Goal: Task Accomplishment & Management: Use online tool/utility

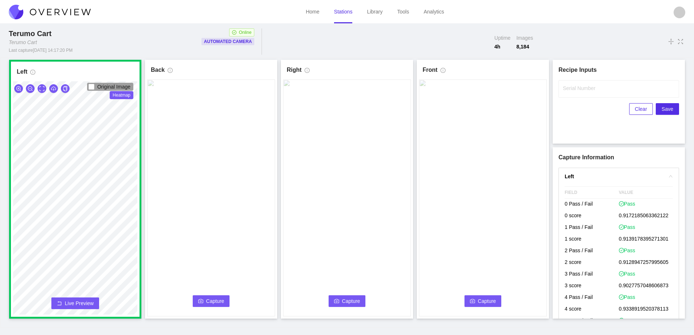
click at [208, 300] on span "Capture" at bounding box center [215, 301] width 18 height 8
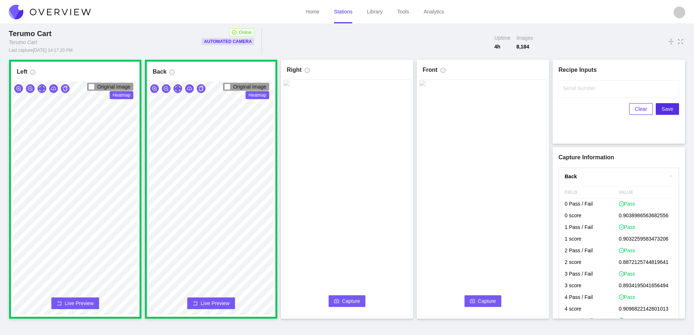
click at [344, 297] on span "Capture" at bounding box center [351, 301] width 18 height 8
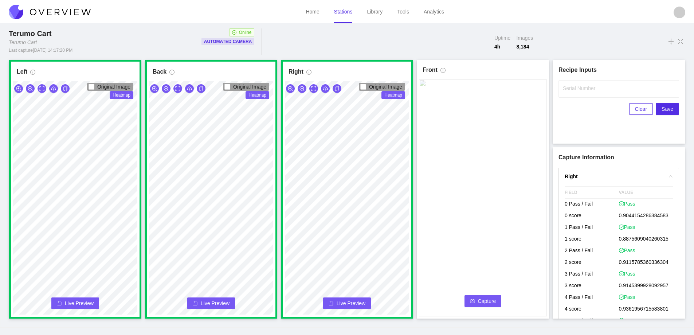
click at [485, 298] on span "Capture" at bounding box center [487, 301] width 18 height 8
click at [571, 86] on label "Serial Number" at bounding box center [579, 87] width 32 height 7
click at [571, 86] on input "Serial Number" at bounding box center [618, 88] width 121 height 17
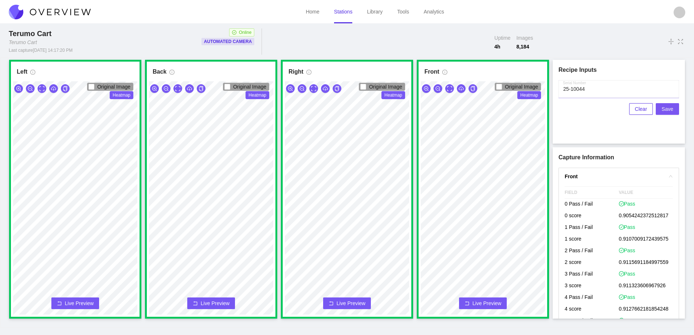
type input "25-10044"
click at [667, 108] on span "Save" at bounding box center [667, 109] width 12 height 8
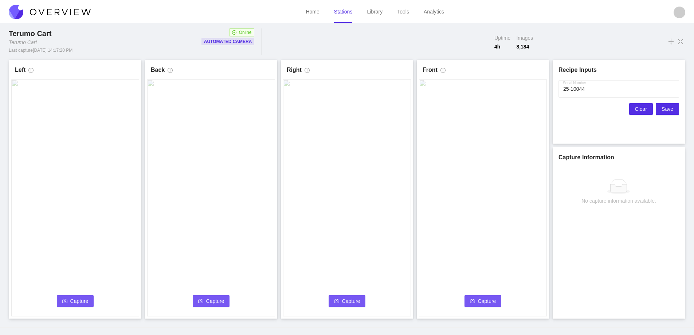
click at [639, 108] on span "Clear" at bounding box center [641, 109] width 12 height 8
click at [79, 303] on span "Capture" at bounding box center [79, 301] width 18 height 8
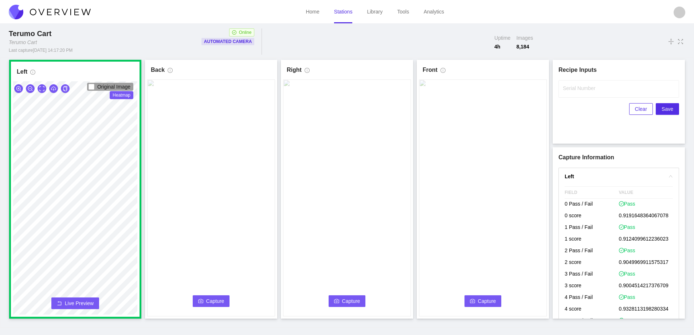
click at [213, 298] on span "Capture" at bounding box center [215, 301] width 18 height 8
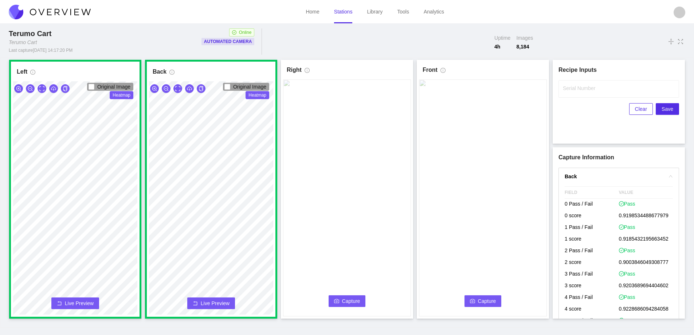
click at [354, 300] on span "Capture" at bounding box center [351, 301] width 18 height 8
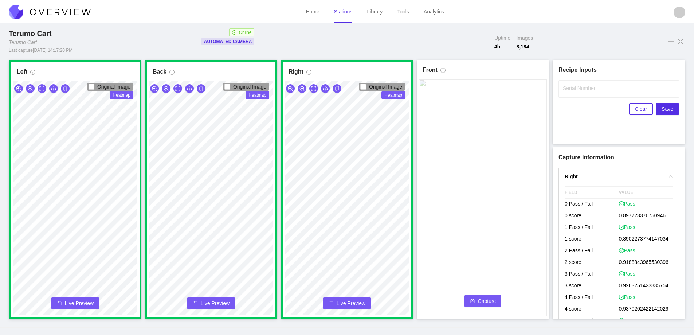
click at [473, 299] on icon "camera" at bounding box center [472, 301] width 5 height 4
click at [583, 91] on label "Serial Number" at bounding box center [579, 87] width 32 height 7
click at [583, 91] on input "Serial Number" at bounding box center [618, 88] width 121 height 17
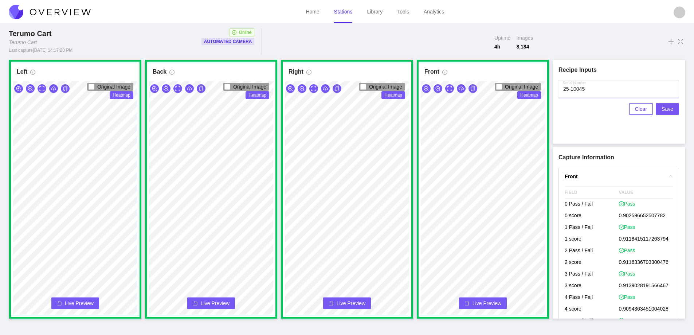
type input "25-10045"
click at [667, 109] on span "Save" at bounding box center [667, 109] width 12 height 8
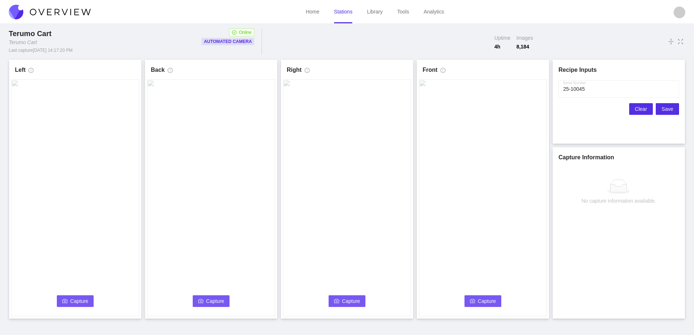
click at [640, 110] on span "Clear" at bounding box center [641, 109] width 12 height 8
click at [66, 301] on icon "camera" at bounding box center [64, 300] width 5 height 5
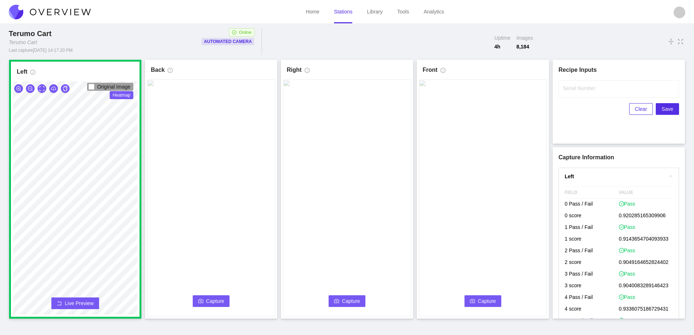
click at [202, 297] on button "Capture" at bounding box center [211, 301] width 37 height 12
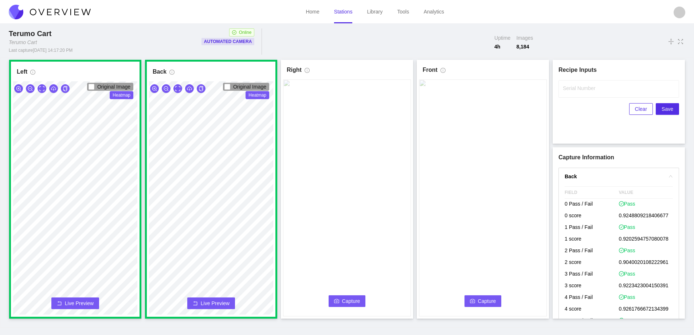
click at [346, 301] on span "Capture" at bounding box center [351, 301] width 18 height 8
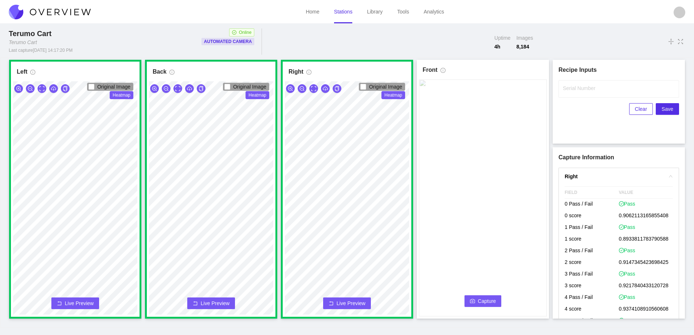
click at [488, 300] on span "Capture" at bounding box center [487, 301] width 18 height 8
click at [572, 92] on input "Serial Number" at bounding box center [618, 88] width 121 height 17
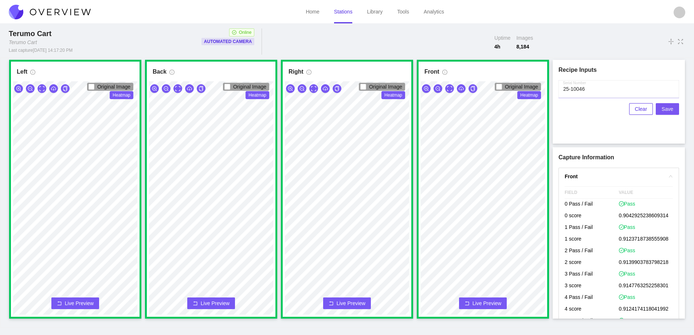
type input "25-10046"
click at [665, 112] on span "Save" at bounding box center [667, 109] width 12 height 8
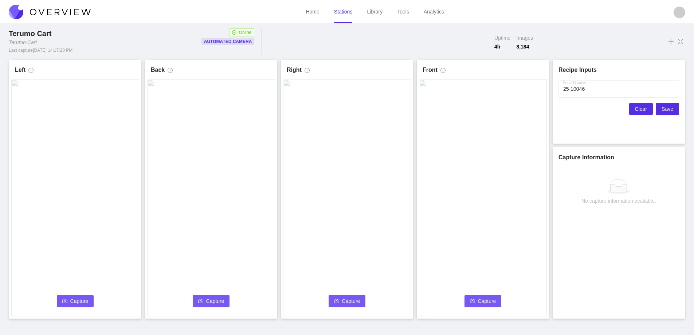
click at [644, 110] on span "Clear" at bounding box center [641, 109] width 12 height 8
click at [76, 299] on span "Capture" at bounding box center [79, 301] width 18 height 8
click at [339, 15] on link "Stations" at bounding box center [343, 12] width 19 height 6
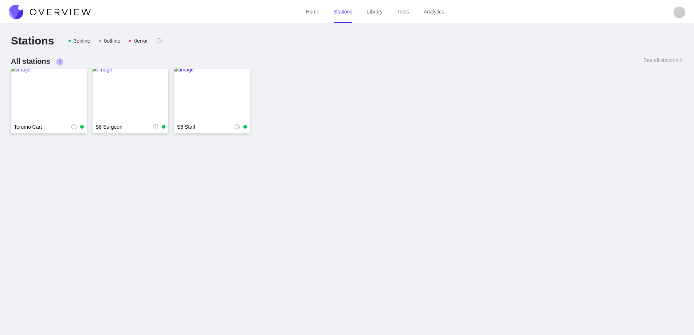
click at [51, 98] on img at bounding box center [49, 95] width 76 height 58
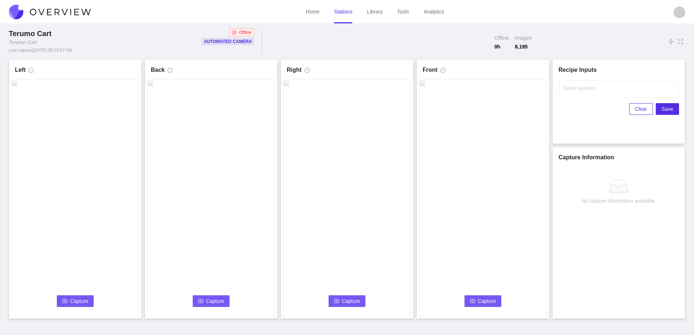
click at [344, 15] on link "Stations" at bounding box center [343, 12] width 19 height 6
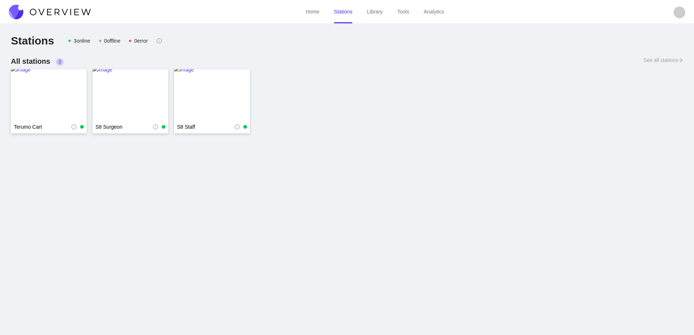
click at [57, 13] on img at bounding box center [50, 12] width 82 height 15
click at [43, 98] on img at bounding box center [49, 95] width 76 height 58
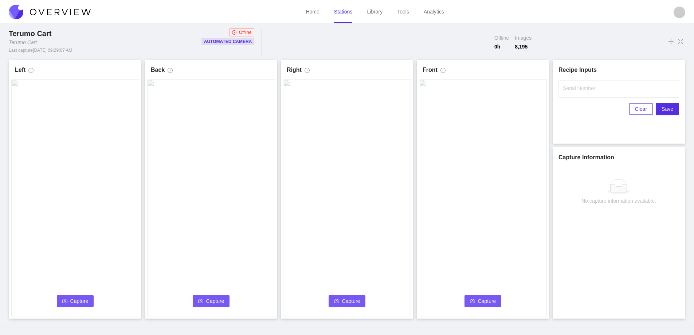
click at [82, 303] on span "Capture" at bounding box center [79, 301] width 18 height 8
click at [346, 14] on link "Stations" at bounding box center [343, 12] width 19 height 6
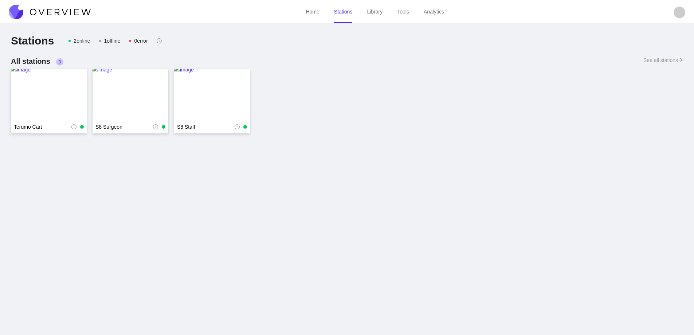
click at [70, 11] on img at bounding box center [50, 12] width 82 height 15
click at [72, 11] on img at bounding box center [50, 12] width 82 height 15
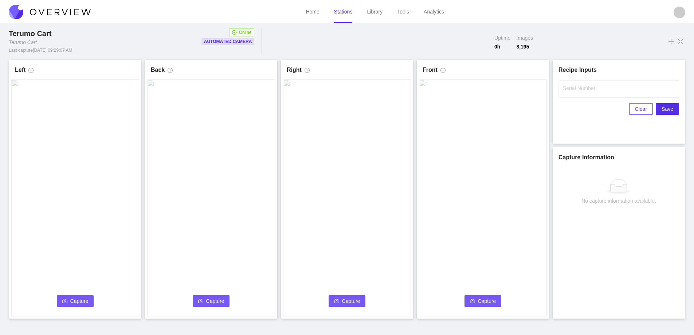
click at [75, 300] on span "Capture" at bounding box center [79, 301] width 18 height 8
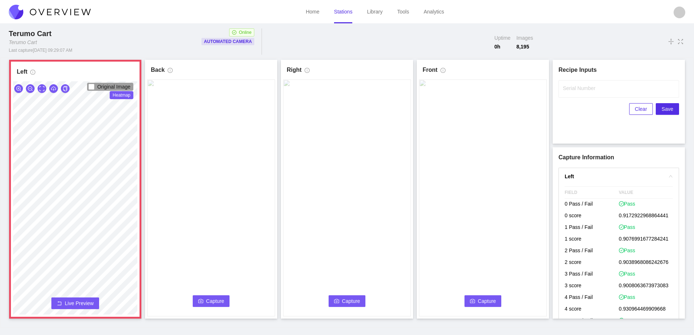
click at [82, 299] on span "Live Preview" at bounding box center [79, 302] width 29 height 7
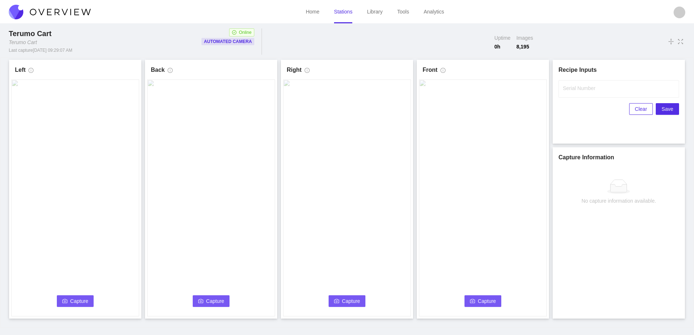
click at [87, 300] on span "Capture" at bounding box center [79, 301] width 18 height 8
click at [342, 15] on link "Stations" at bounding box center [343, 12] width 19 height 6
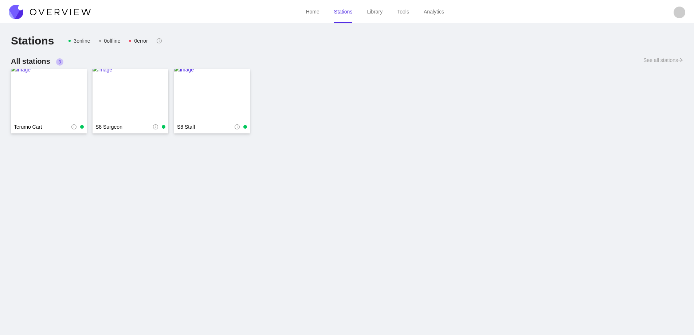
click at [49, 15] on img at bounding box center [50, 12] width 82 height 15
click at [53, 11] on img at bounding box center [50, 12] width 82 height 15
click at [57, 14] on img at bounding box center [50, 12] width 82 height 15
click at [45, 88] on img at bounding box center [49, 95] width 76 height 58
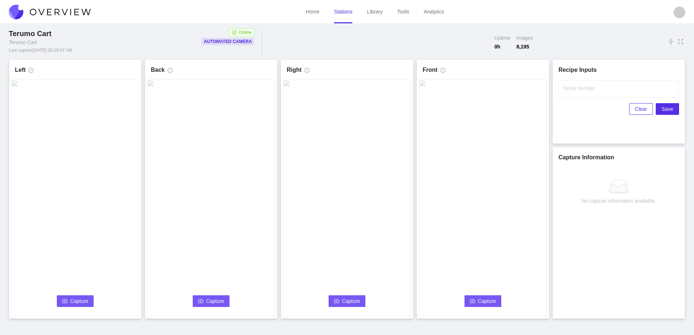
click at [72, 297] on span "Capture" at bounding box center [79, 301] width 18 height 8
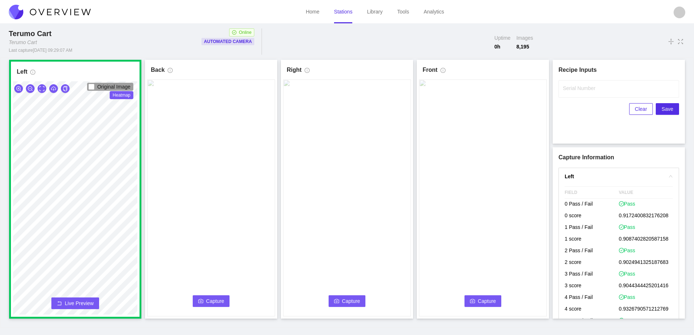
click at [216, 301] on span "Capture" at bounding box center [215, 301] width 18 height 8
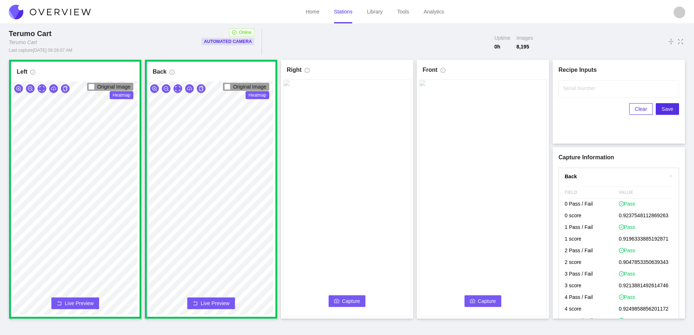
click at [348, 304] on span "Capture" at bounding box center [351, 301] width 18 height 8
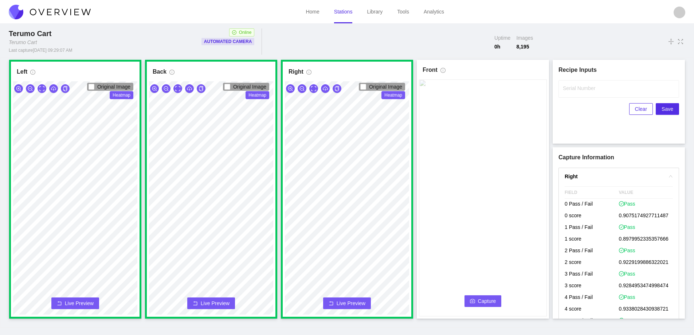
click at [478, 299] on button "Capture" at bounding box center [482, 301] width 37 height 12
click at [573, 90] on label "Serial Number" at bounding box center [579, 87] width 32 height 7
click at [573, 90] on input "Serial Number" at bounding box center [618, 88] width 121 height 17
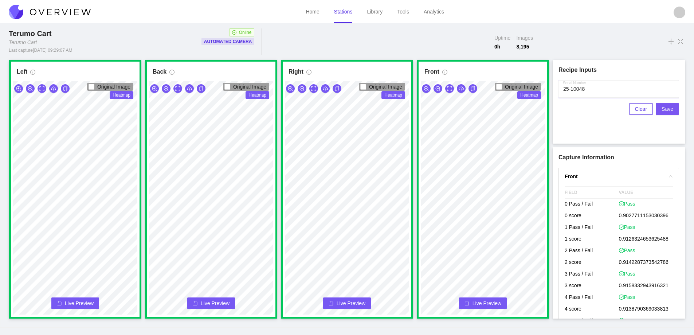
type input "25-10048"
click at [666, 107] on span "Save" at bounding box center [667, 109] width 12 height 8
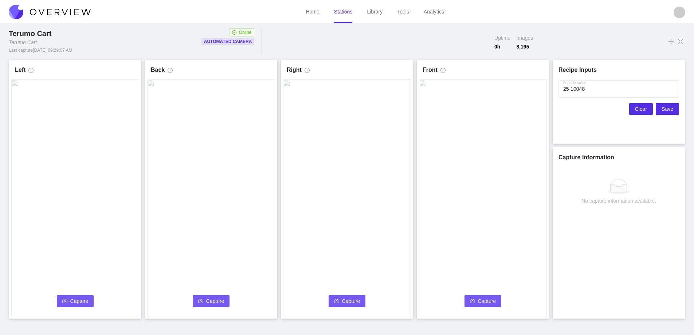
click at [638, 110] on span "Clear" at bounding box center [641, 109] width 12 height 8
click at [68, 300] on button "Capture" at bounding box center [75, 301] width 37 height 12
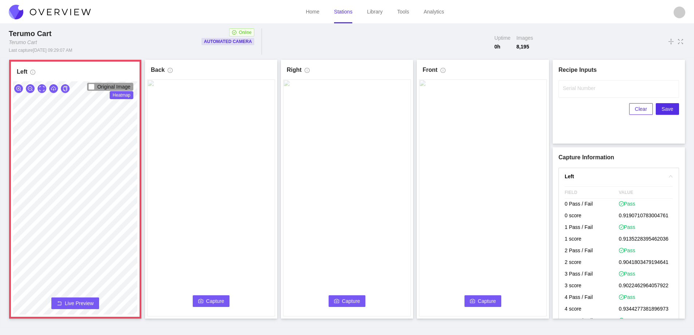
click at [68, 300] on span "Live Preview" at bounding box center [79, 302] width 29 height 7
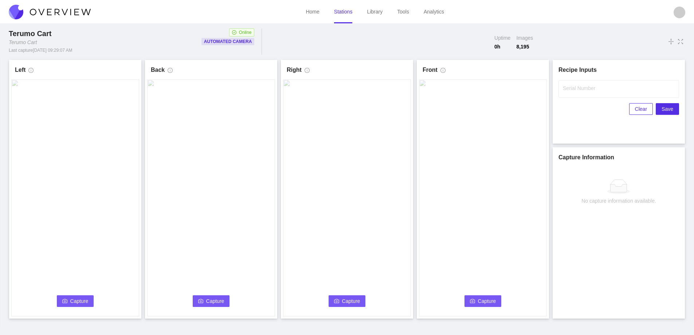
click at [68, 300] on button "Capture" at bounding box center [75, 301] width 37 height 12
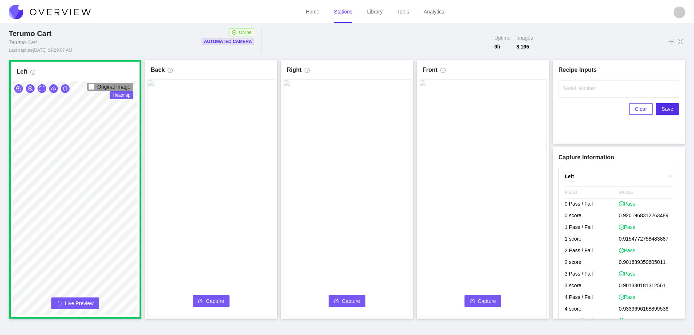
click at [215, 296] on button "Capture" at bounding box center [211, 301] width 37 height 12
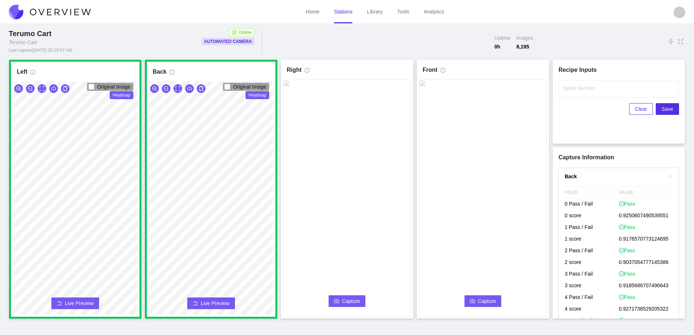
click at [347, 298] on span "Capture" at bounding box center [351, 301] width 18 height 8
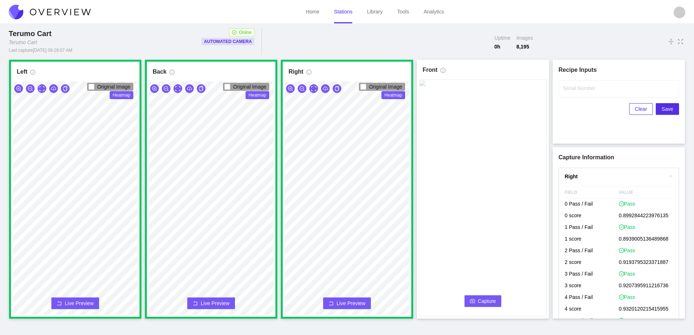
click at [480, 301] on span "Capture" at bounding box center [487, 301] width 18 height 8
click at [569, 85] on label "Serial Number" at bounding box center [579, 87] width 32 height 7
click at [569, 85] on input "Serial Number" at bounding box center [618, 88] width 121 height 17
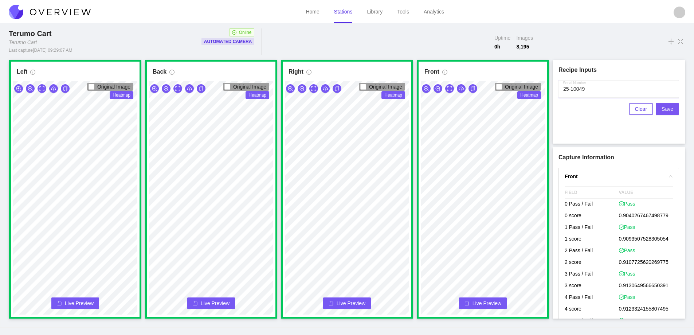
type input "25-10049"
click at [663, 109] on span "Save" at bounding box center [667, 109] width 12 height 8
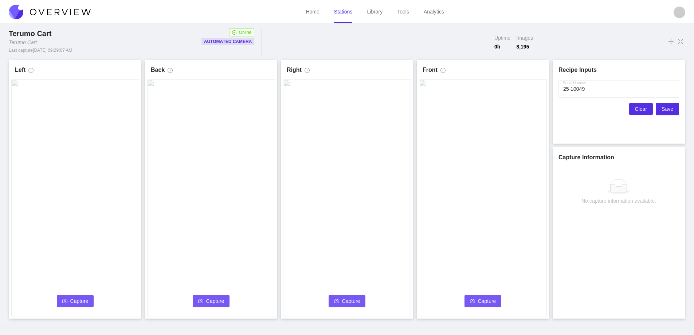
click at [639, 108] on span "Clear" at bounding box center [641, 109] width 12 height 8
click at [72, 301] on span "Capture" at bounding box center [79, 301] width 18 height 8
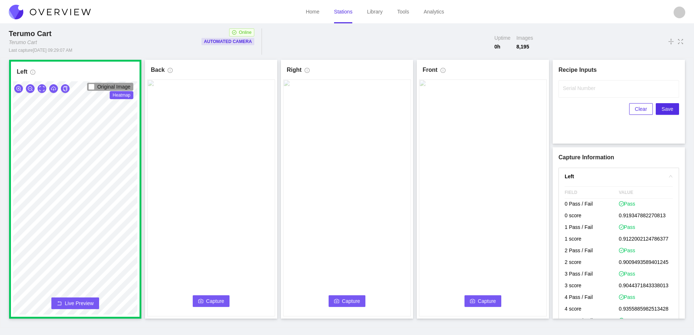
click at [211, 296] on button "Capture" at bounding box center [211, 301] width 37 height 12
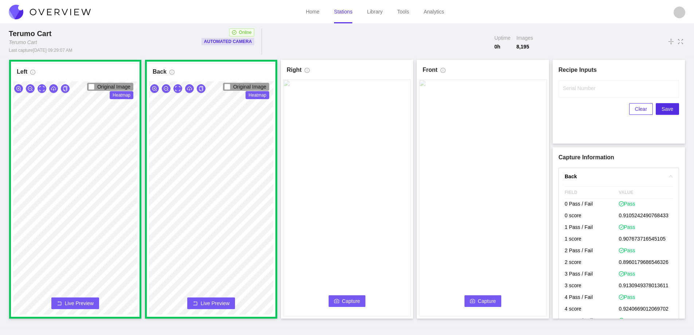
click at [349, 299] on span "Capture" at bounding box center [351, 301] width 18 height 8
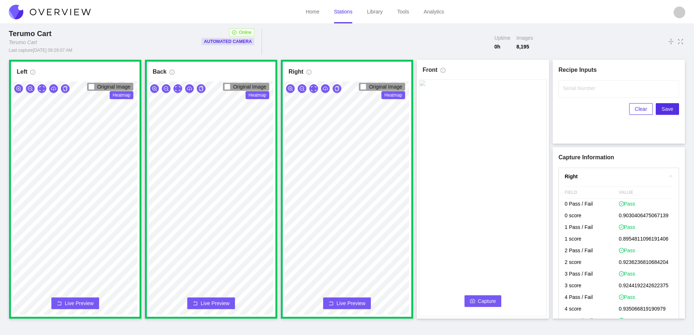
click at [482, 297] on span "Capture" at bounding box center [487, 301] width 18 height 8
click at [577, 94] on input "Serial Number" at bounding box center [618, 88] width 121 height 17
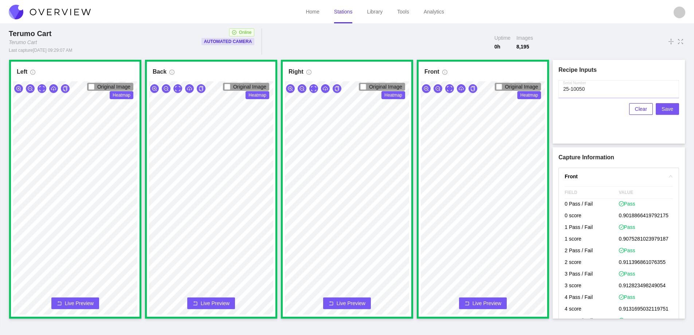
type input "25-10050"
click at [666, 106] on span "Save" at bounding box center [667, 109] width 12 height 8
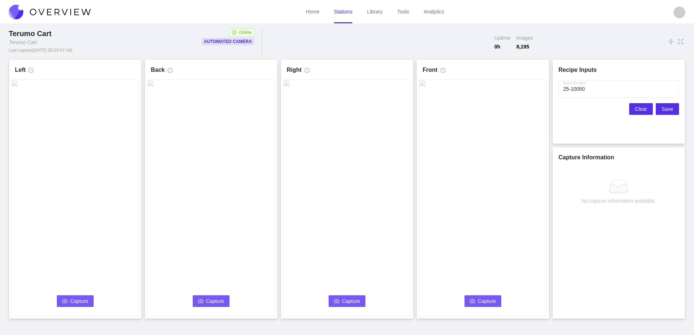
click at [640, 110] on span "Clear" at bounding box center [641, 109] width 12 height 8
click at [74, 299] on span "Capture" at bounding box center [79, 301] width 18 height 8
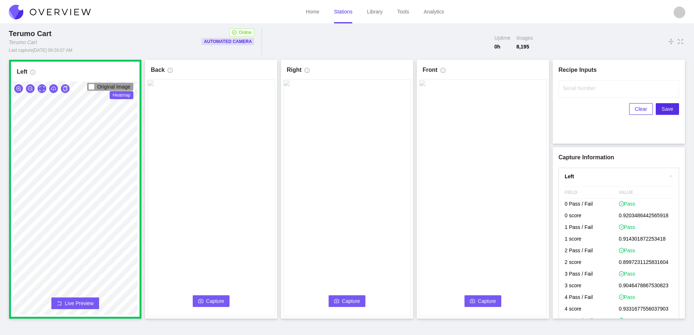
click at [218, 302] on span "Capture" at bounding box center [215, 301] width 18 height 8
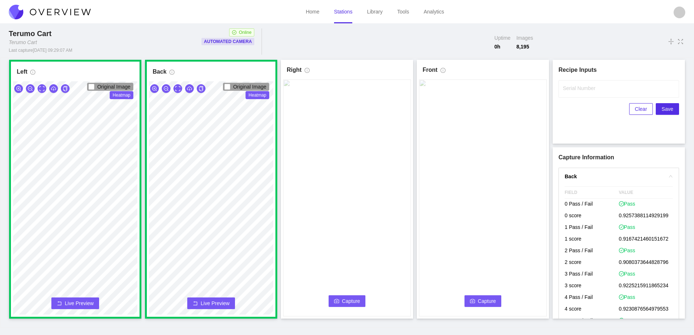
click at [348, 301] on span "Capture" at bounding box center [351, 301] width 18 height 8
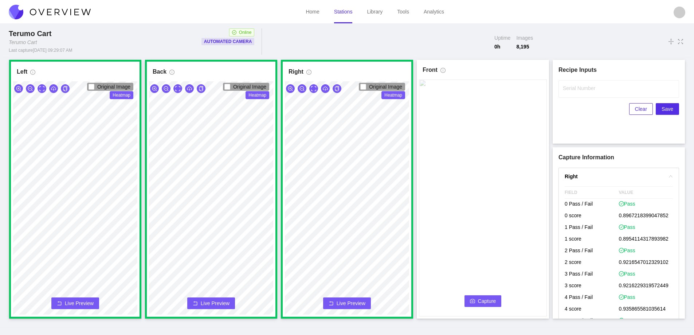
click at [487, 298] on span "Capture" at bounding box center [487, 301] width 18 height 8
click at [570, 88] on label "Serial Number" at bounding box center [579, 87] width 32 height 7
click at [570, 88] on input "Serial Number" at bounding box center [618, 88] width 121 height 17
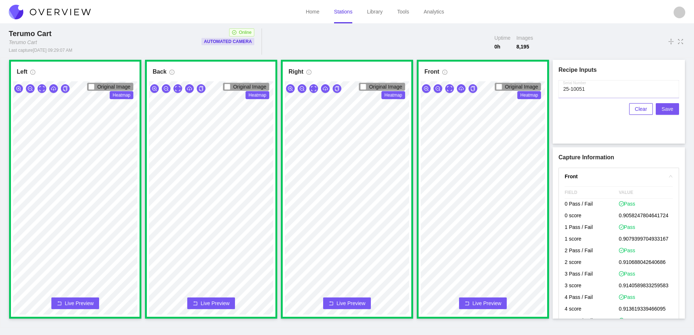
type input "25-10051"
click at [666, 107] on span "Save" at bounding box center [667, 109] width 12 height 8
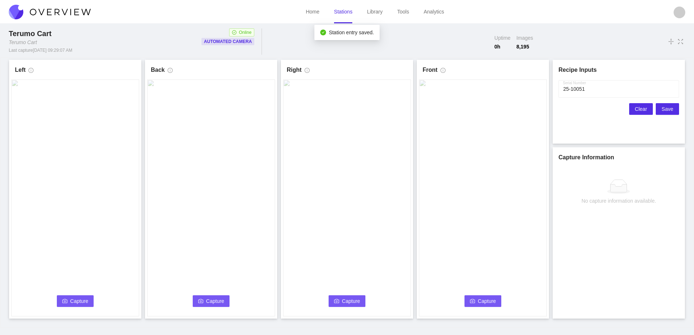
click at [644, 109] on span "Clear" at bounding box center [641, 109] width 12 height 8
click at [85, 302] on span "Capture" at bounding box center [79, 301] width 18 height 8
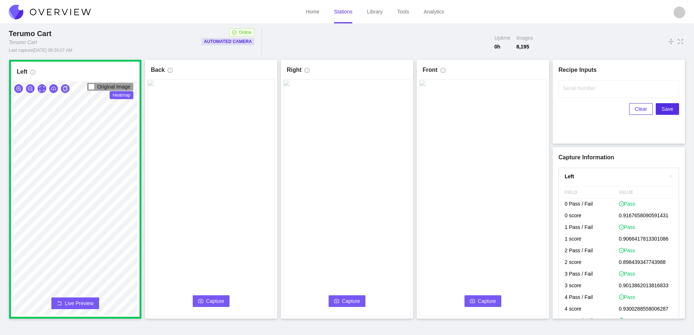
click at [213, 298] on span "Capture" at bounding box center [215, 301] width 18 height 8
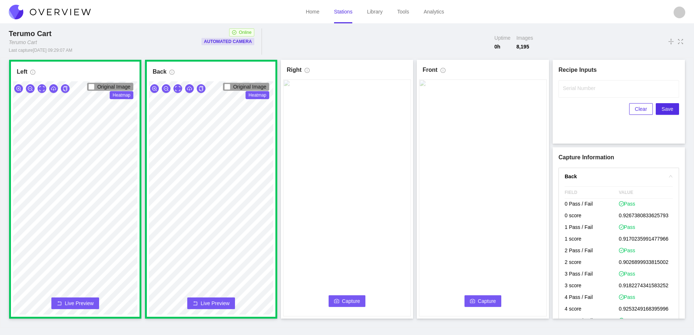
click at [347, 299] on span "Capture" at bounding box center [351, 301] width 18 height 8
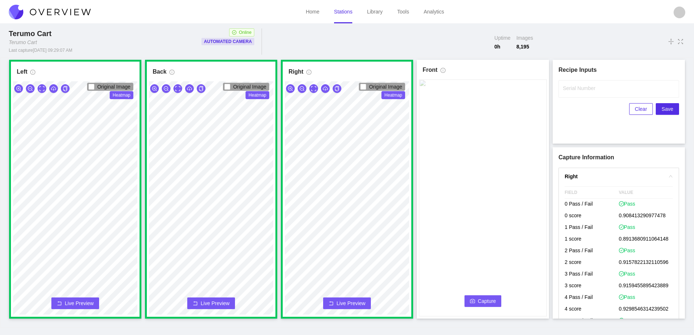
click at [482, 298] on span "Capture" at bounding box center [487, 301] width 18 height 8
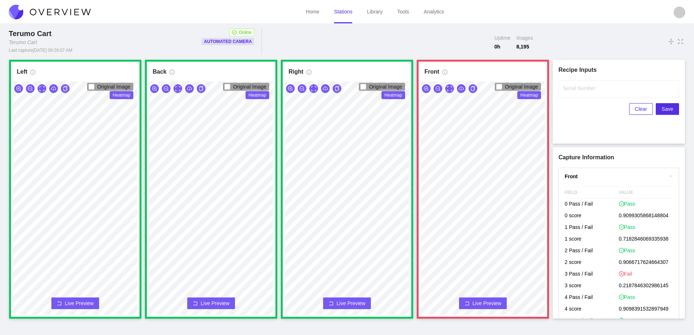
click at [480, 299] on span "Live Preview" at bounding box center [486, 302] width 29 height 7
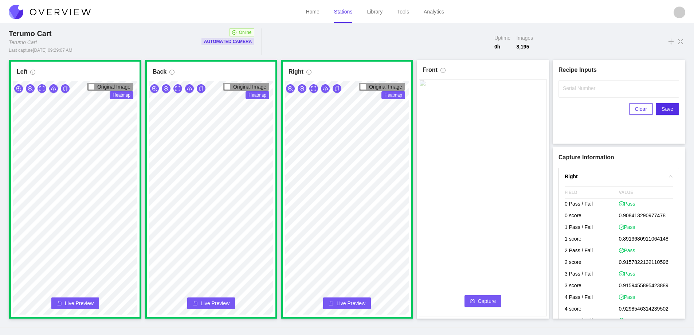
click at [480, 299] on span "Capture" at bounding box center [487, 301] width 18 height 8
click at [589, 91] on label "Serial Number" at bounding box center [579, 87] width 32 height 7
click at [589, 91] on input "Serial Number" at bounding box center [618, 88] width 121 height 17
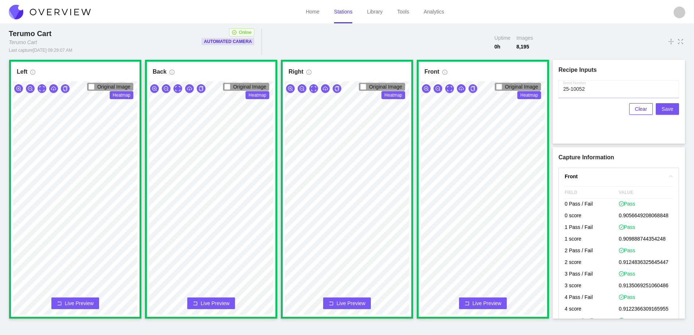
type input "25-10052"
click at [669, 107] on span "Save" at bounding box center [667, 109] width 12 height 8
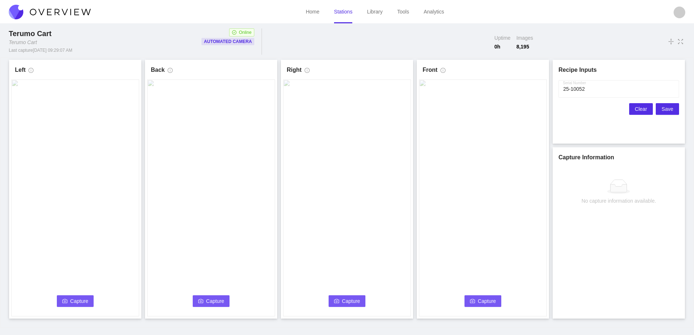
click at [637, 109] on span "Clear" at bounding box center [641, 109] width 12 height 8
click at [65, 299] on icon "camera" at bounding box center [64, 300] width 5 height 5
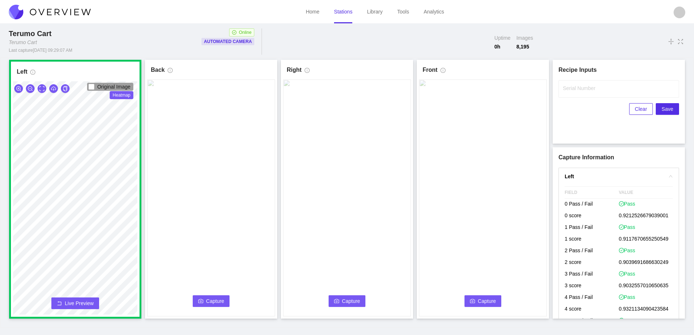
click at [217, 299] on span "Capture" at bounding box center [215, 301] width 18 height 8
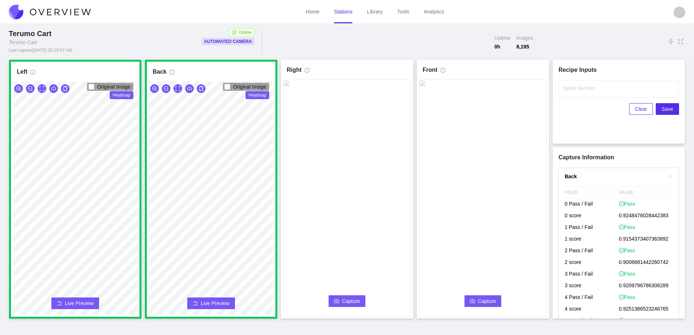
click at [349, 300] on span "Capture" at bounding box center [351, 301] width 18 height 8
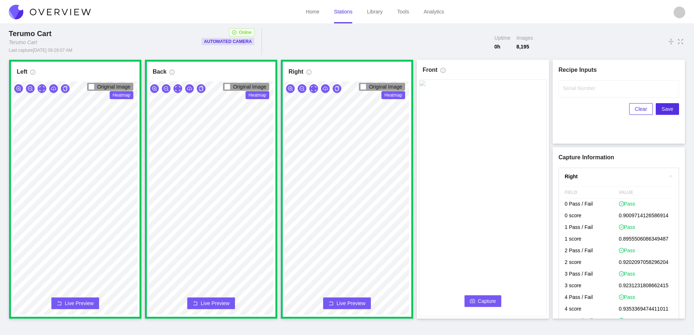
click at [485, 300] on span "Capture" at bounding box center [487, 301] width 18 height 8
click at [569, 86] on label "Serial Number" at bounding box center [579, 87] width 32 height 7
click at [569, 86] on input "Serial Number" at bounding box center [618, 88] width 121 height 17
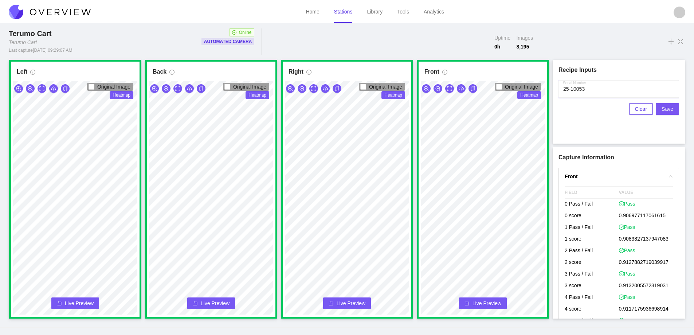
type input "25-10053"
click at [669, 109] on span "Save" at bounding box center [667, 109] width 12 height 8
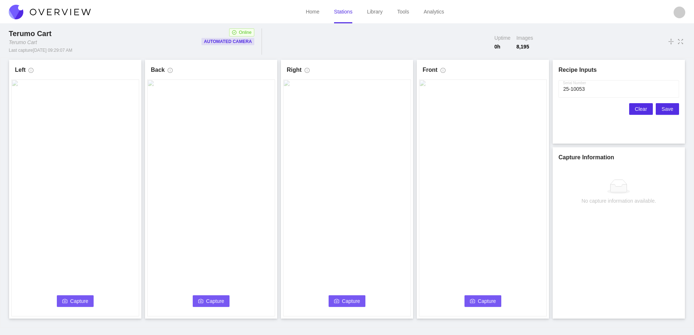
click at [636, 108] on span "Clear" at bounding box center [641, 109] width 12 height 8
click at [75, 303] on span "Capture" at bounding box center [79, 301] width 18 height 8
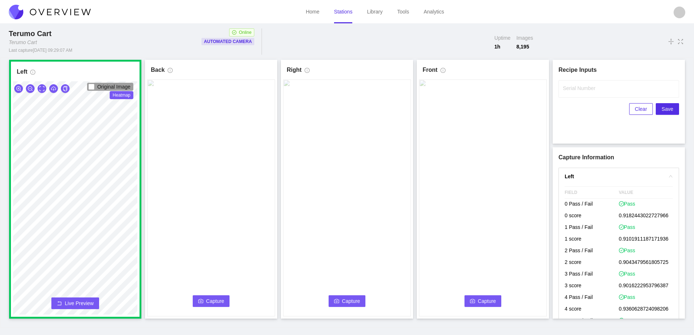
click at [206, 297] on button "Capture" at bounding box center [211, 301] width 37 height 12
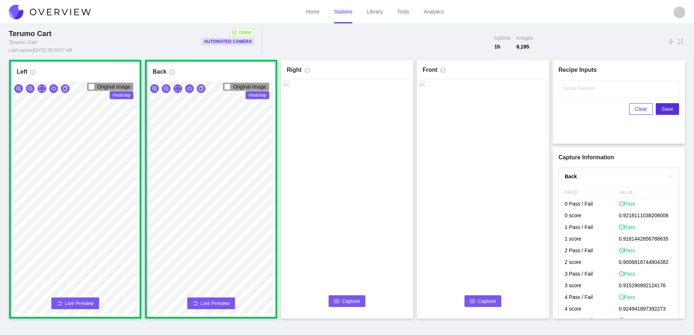
click at [348, 300] on span "Capture" at bounding box center [351, 301] width 18 height 8
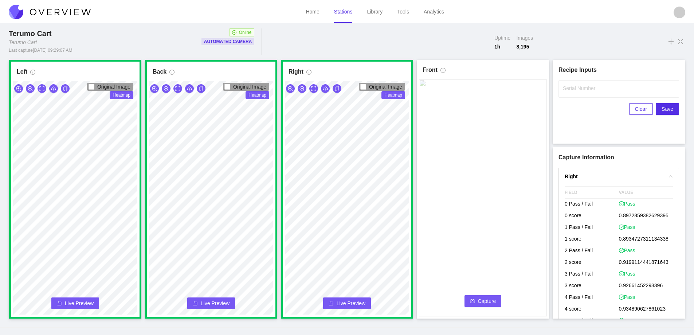
click at [473, 297] on button "Capture" at bounding box center [482, 301] width 37 height 12
click at [576, 93] on input "Serial Number" at bounding box center [618, 88] width 121 height 17
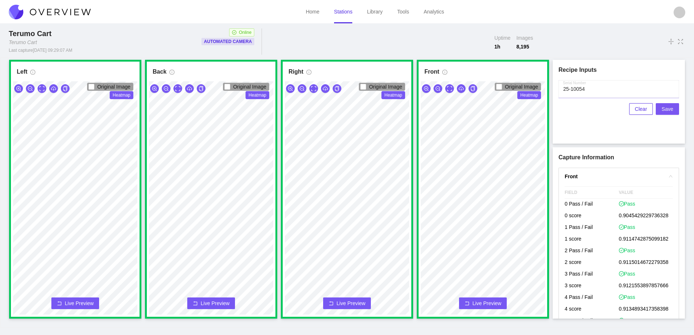
type input "25-10054"
click at [671, 108] on span "Save" at bounding box center [667, 109] width 12 height 8
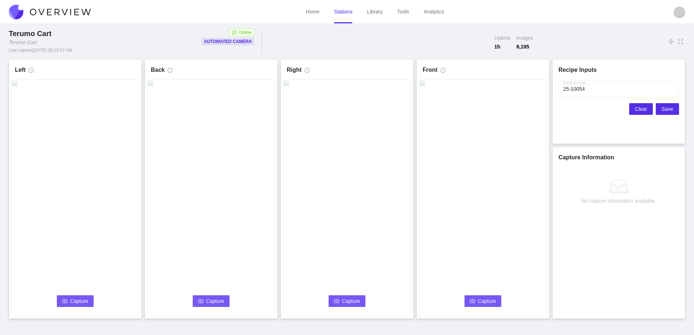
click at [637, 111] on span "Clear" at bounding box center [641, 109] width 12 height 8
click at [74, 301] on span "Capture" at bounding box center [79, 301] width 18 height 8
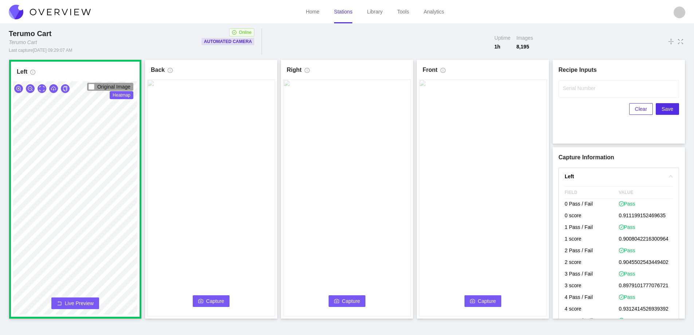
drag, startPoint x: 204, startPoint y: 297, endPoint x: 282, endPoint y: 324, distance: 82.4
click at [205, 297] on button "Capture" at bounding box center [211, 301] width 37 height 12
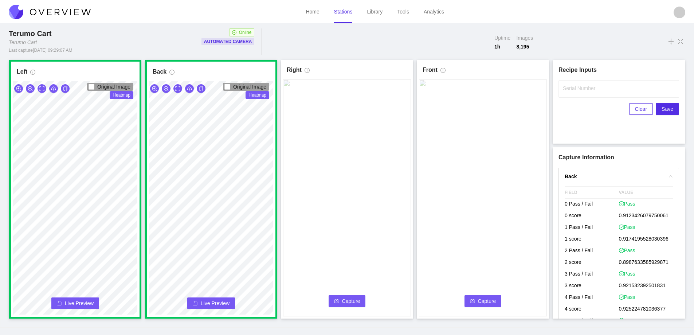
click at [343, 304] on span "Capture" at bounding box center [351, 301] width 18 height 8
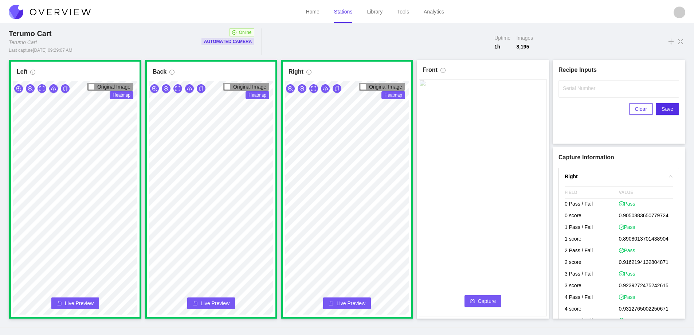
drag, startPoint x: 483, startPoint y: 301, endPoint x: 488, endPoint y: 300, distance: 5.1
click at [488, 300] on span "Capture" at bounding box center [487, 301] width 18 height 8
click at [579, 85] on label "Serial Number" at bounding box center [579, 87] width 32 height 7
click at [579, 85] on input "Serial Number" at bounding box center [618, 88] width 121 height 17
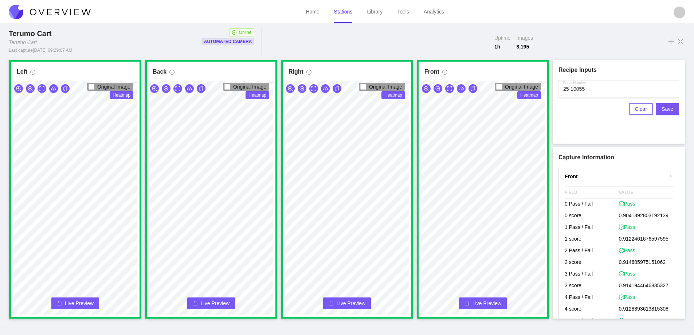
type input "25-10055"
click at [665, 108] on span "Save" at bounding box center [667, 109] width 12 height 8
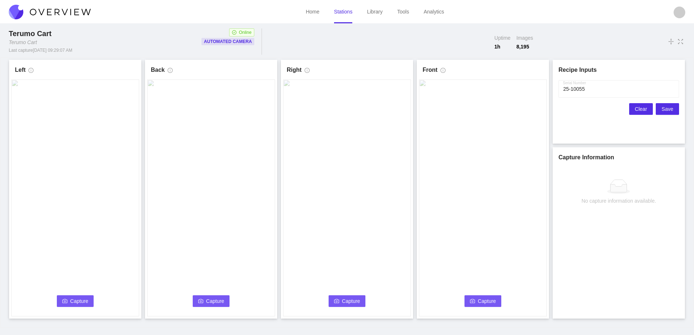
click at [635, 107] on button "Clear" at bounding box center [641, 109] width 24 height 12
click at [85, 299] on span "Capture" at bounding box center [79, 301] width 18 height 8
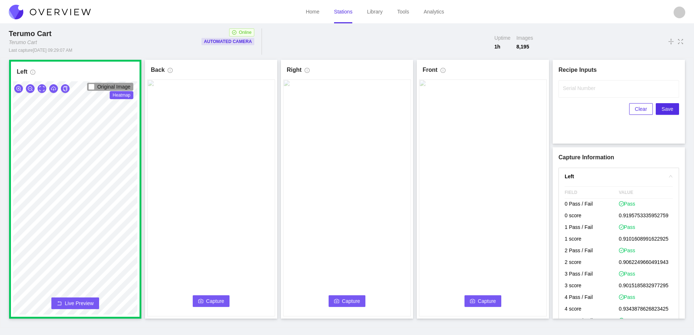
click at [206, 299] on button "Capture" at bounding box center [211, 301] width 37 height 12
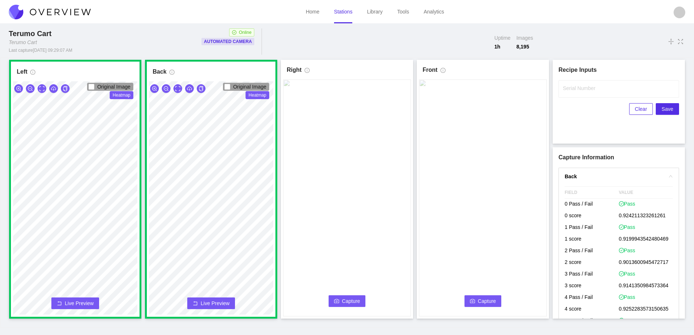
click at [349, 301] on span "Capture" at bounding box center [351, 301] width 18 height 8
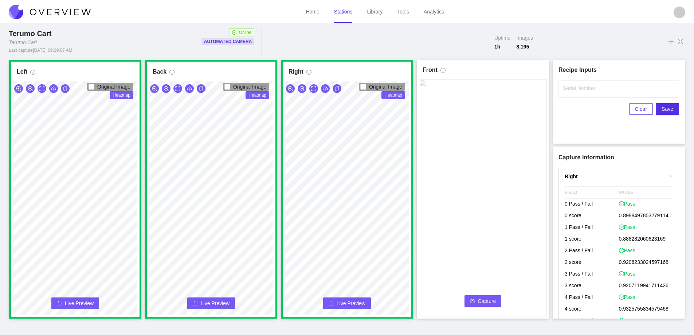
click at [491, 300] on span "Capture" at bounding box center [487, 301] width 18 height 8
click at [576, 92] on div "Serial Number" at bounding box center [618, 88] width 121 height 17
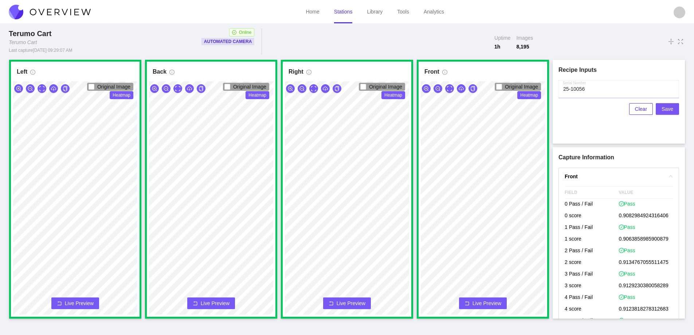
type input "25-10056"
click at [669, 108] on span "Save" at bounding box center [667, 109] width 12 height 8
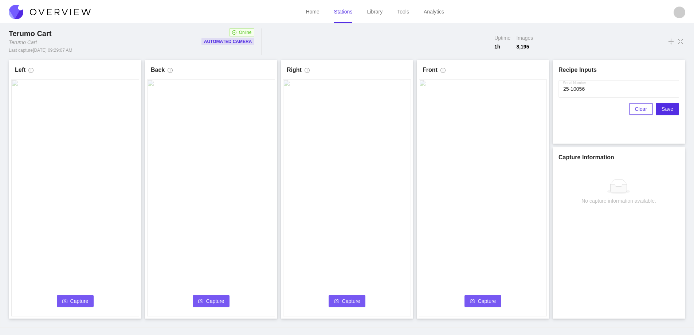
click at [639, 110] on span "Clear" at bounding box center [641, 109] width 12 height 8
click at [62, 300] on button "Capture" at bounding box center [75, 301] width 37 height 12
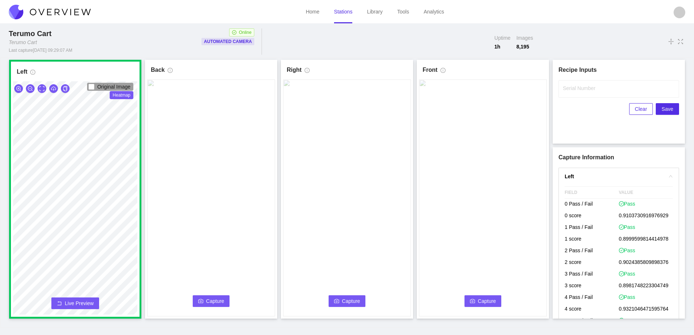
click at [206, 301] on span "Capture" at bounding box center [215, 301] width 18 height 8
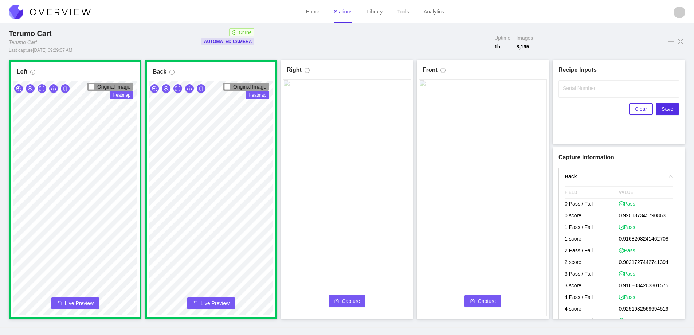
click at [335, 295] on button "Capture" at bounding box center [346, 301] width 37 height 12
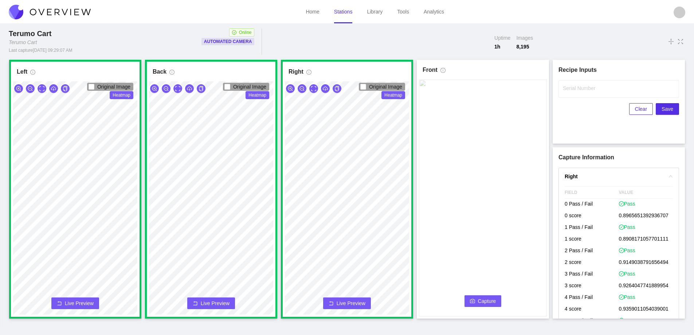
click at [480, 300] on span "Capture" at bounding box center [487, 301] width 18 height 8
click at [571, 94] on input "Serial Number" at bounding box center [618, 88] width 121 height 17
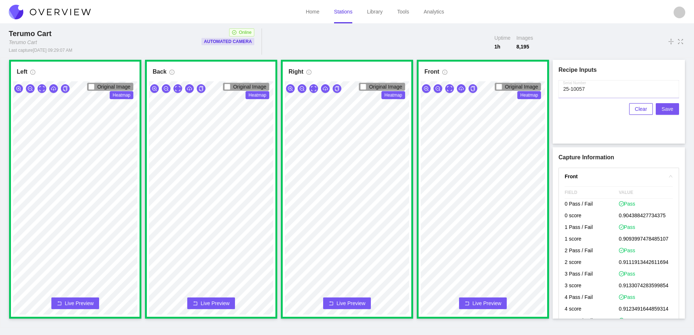
type input "25-10057"
click at [665, 109] on span "Save" at bounding box center [667, 109] width 12 height 8
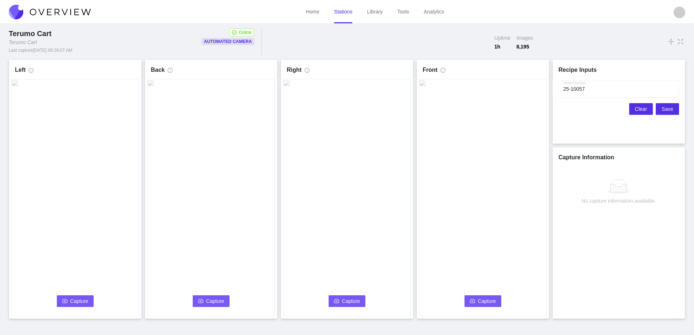
click at [637, 110] on span "Clear" at bounding box center [641, 109] width 12 height 8
